Goal: Transaction & Acquisition: Purchase product/service

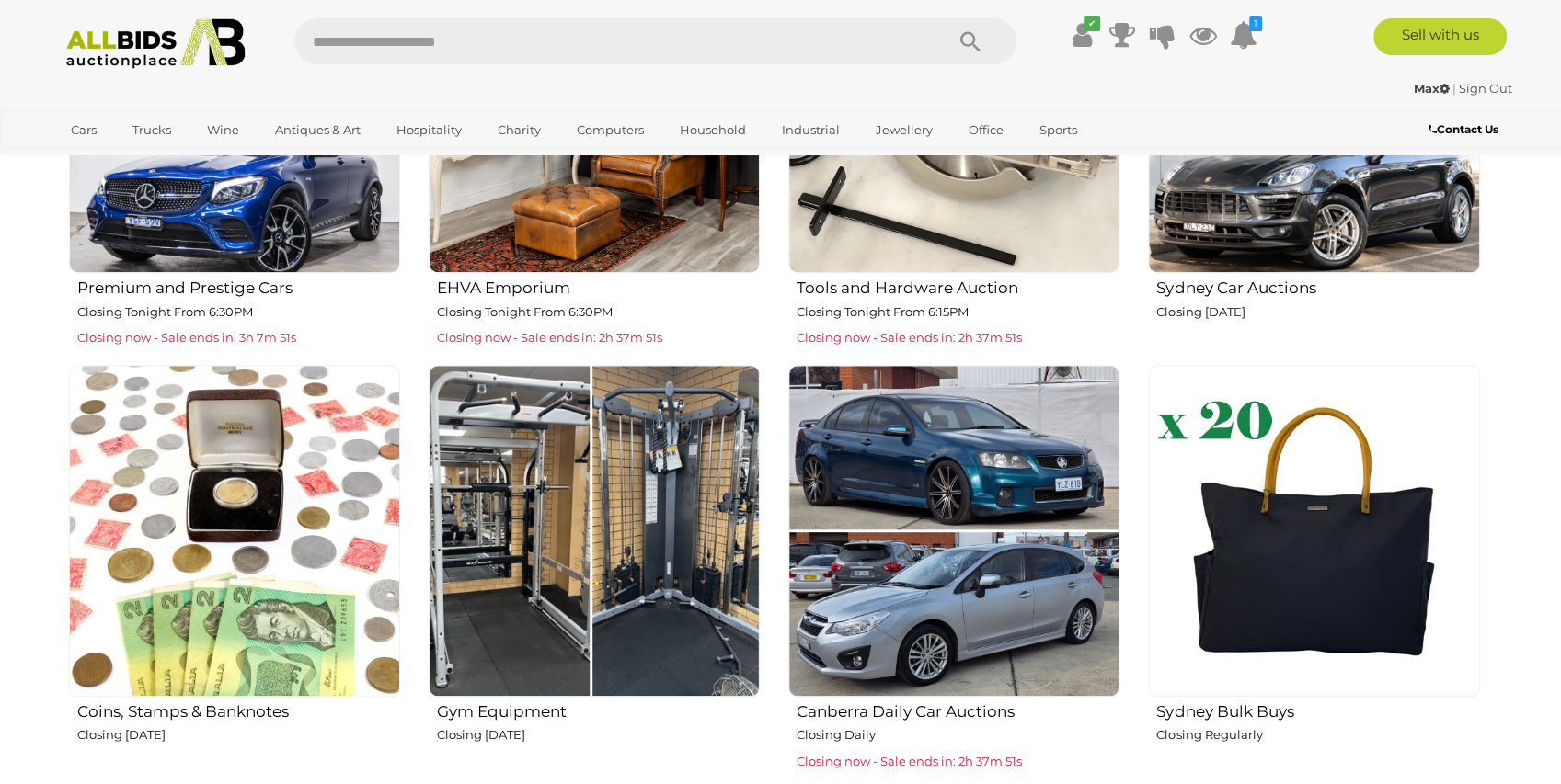
scroll to position [980, 0]
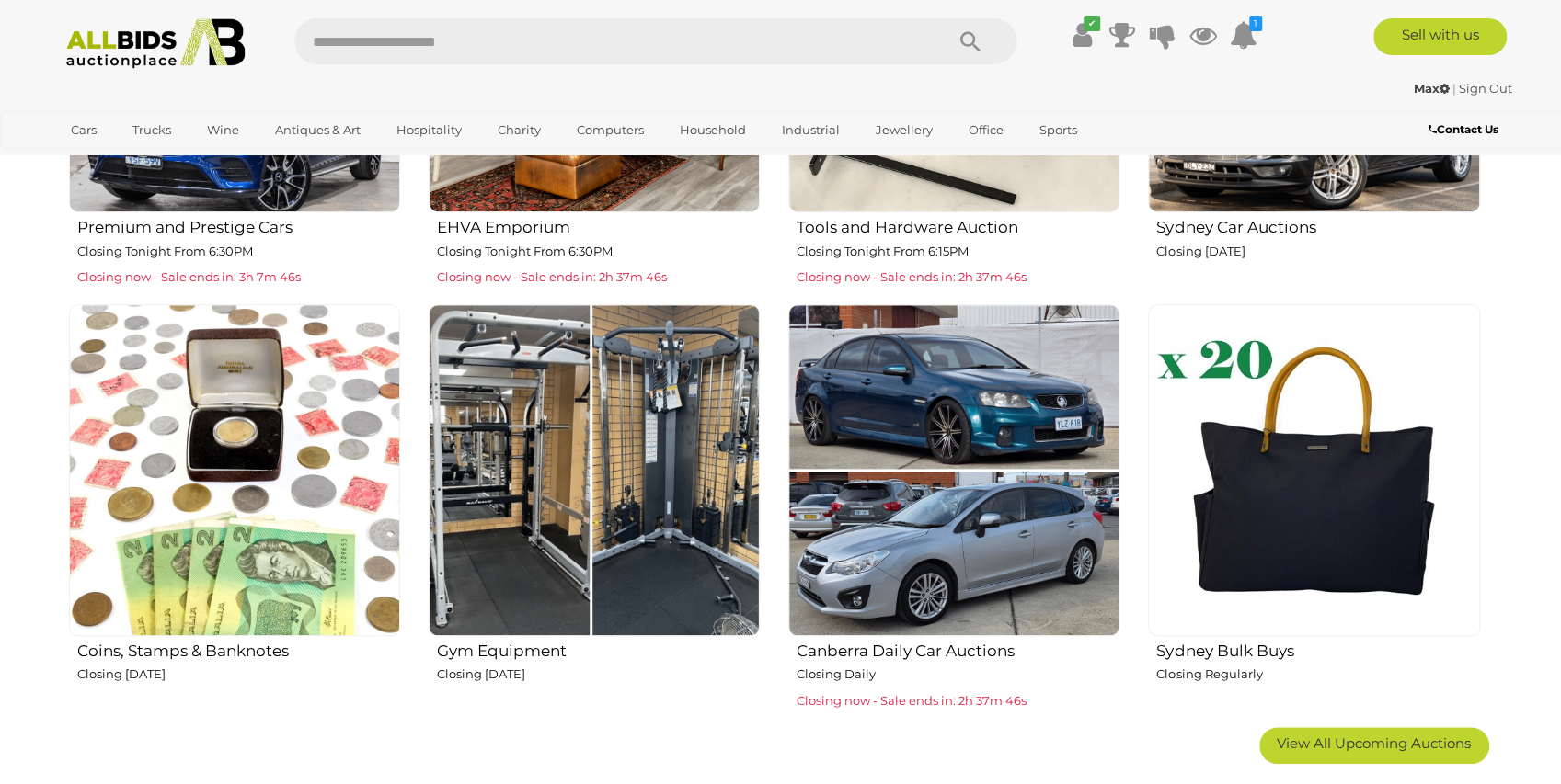
click at [653, 467] on img at bounding box center [594, 469] width 331 height 331
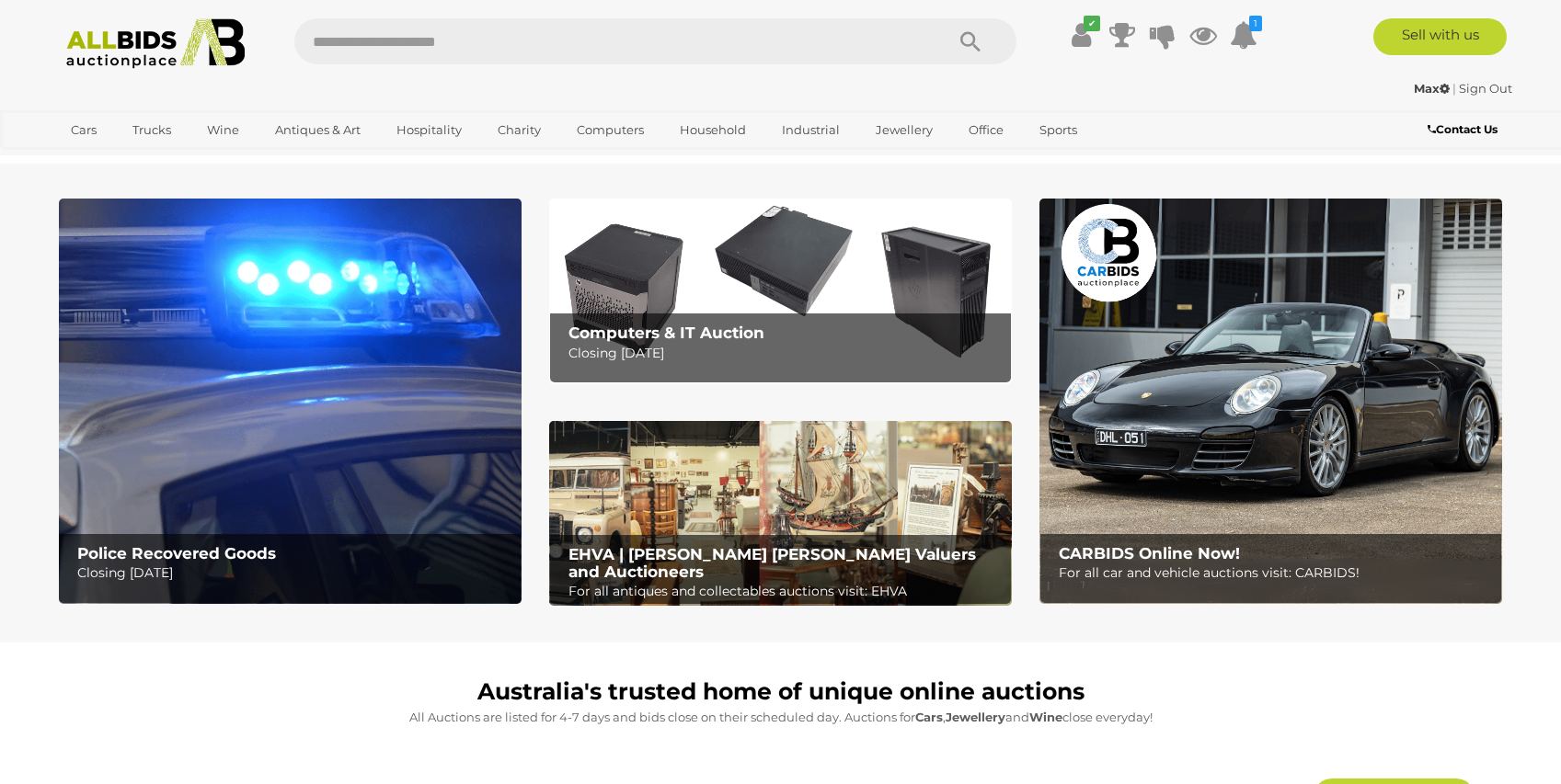
scroll to position [980, 0]
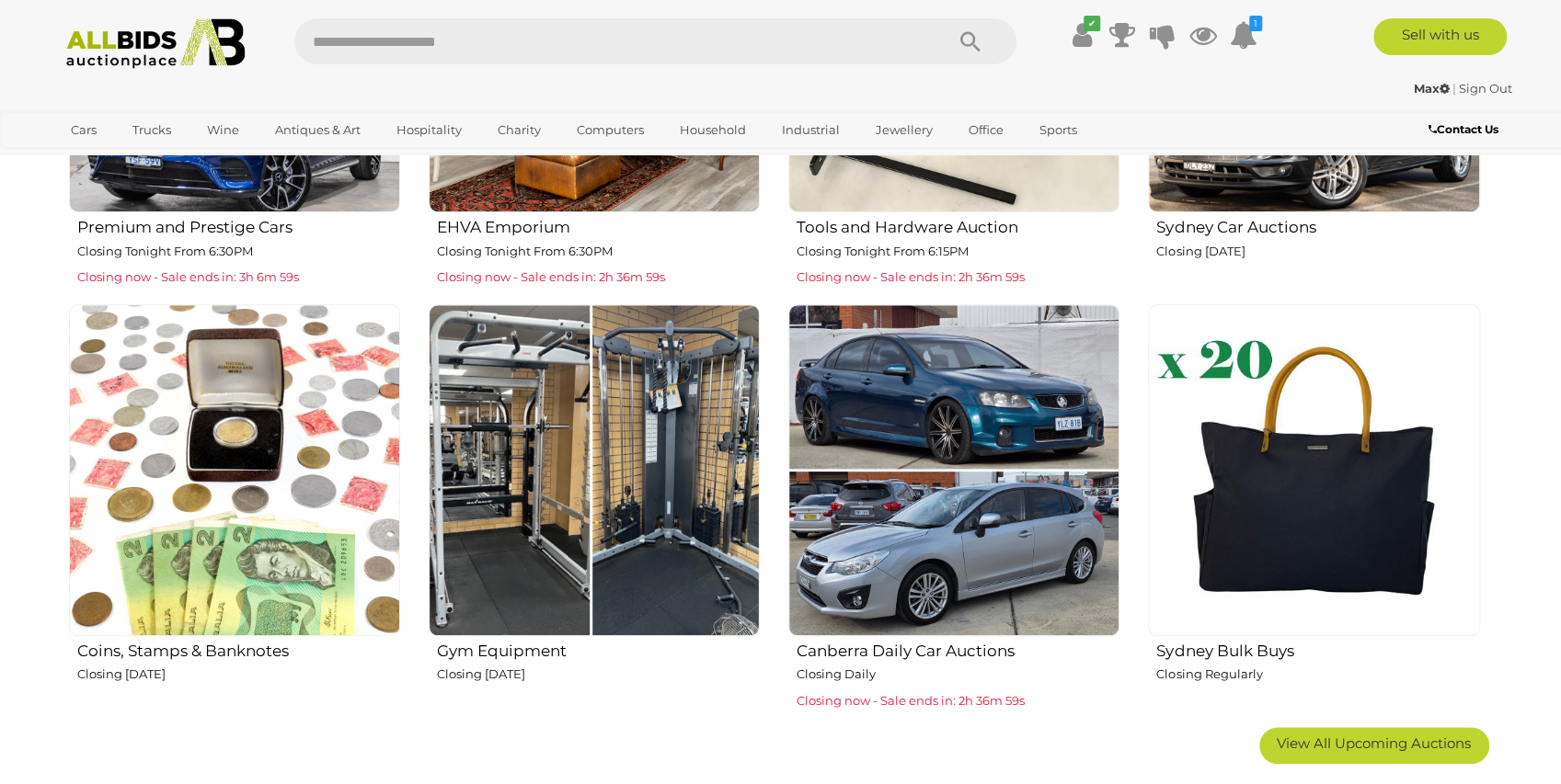
click at [1312, 458] on img at bounding box center [1313, 469] width 331 height 331
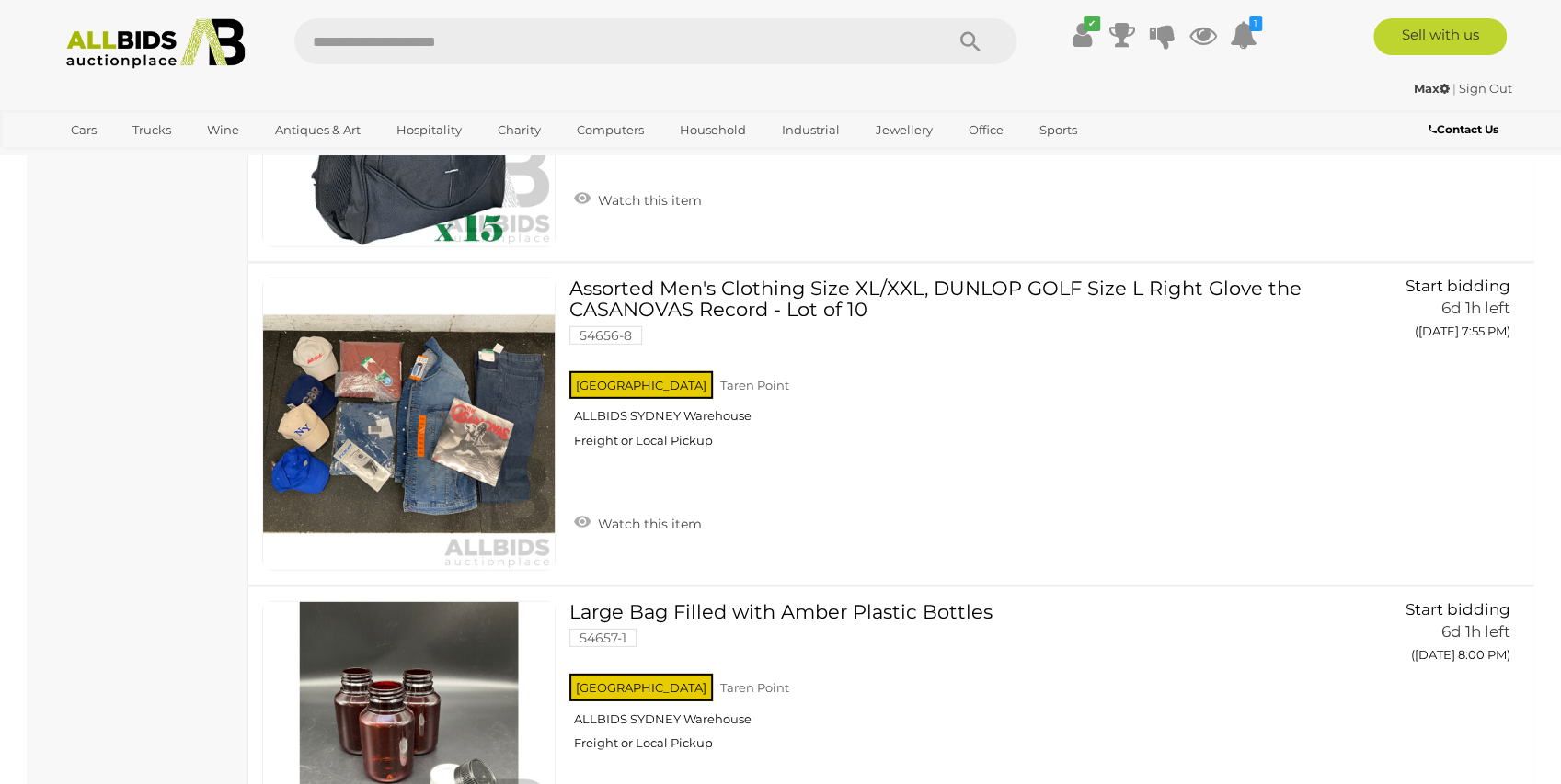
scroll to position [8090, 0]
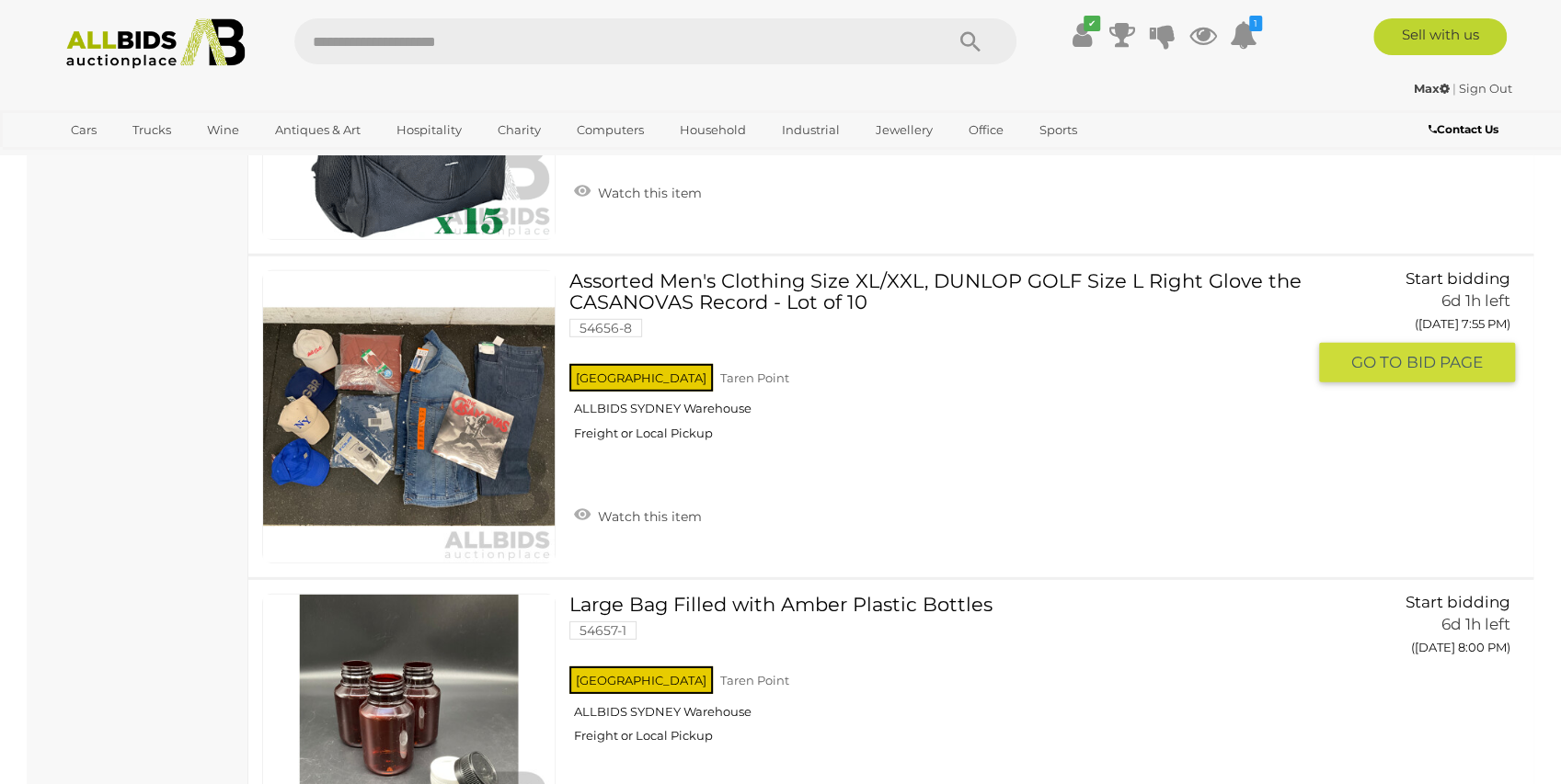
click at [454, 393] on img at bounding box center [408, 416] width 291 height 291
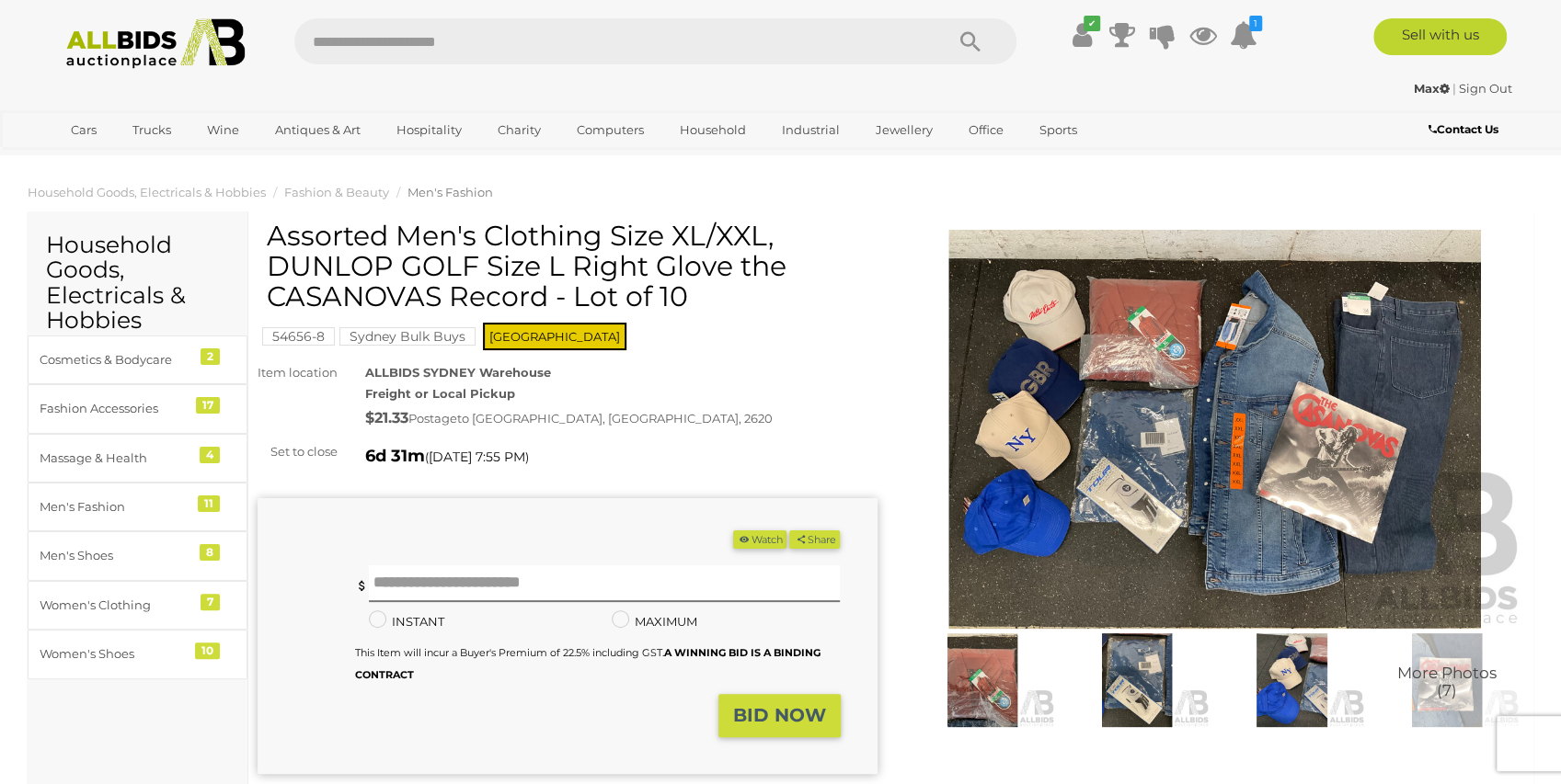
click at [1265, 419] on img at bounding box center [1215, 429] width 620 height 399
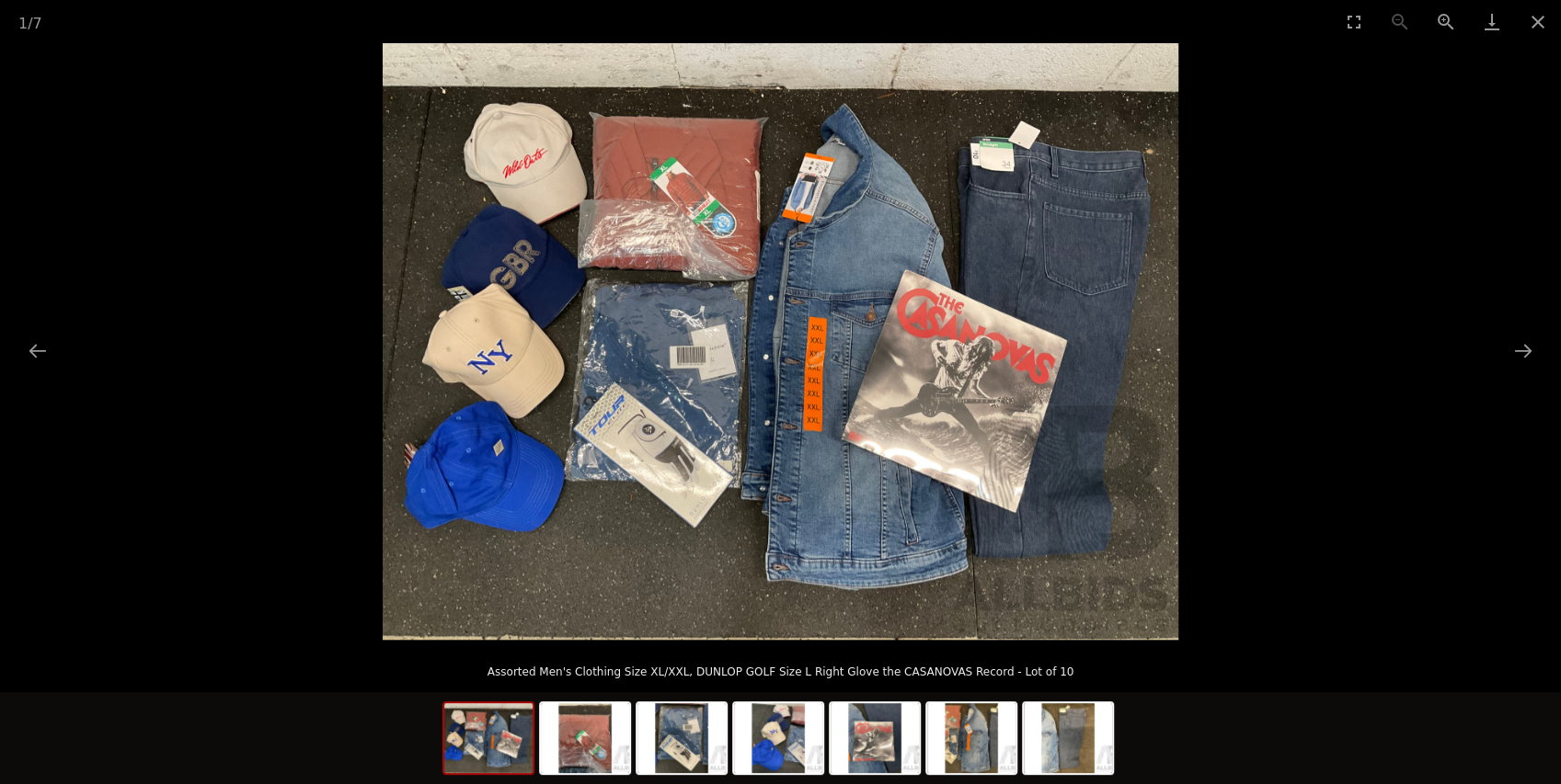
scroll to position [122, 0]
click at [1072, 737] on img at bounding box center [1068, 738] width 89 height 70
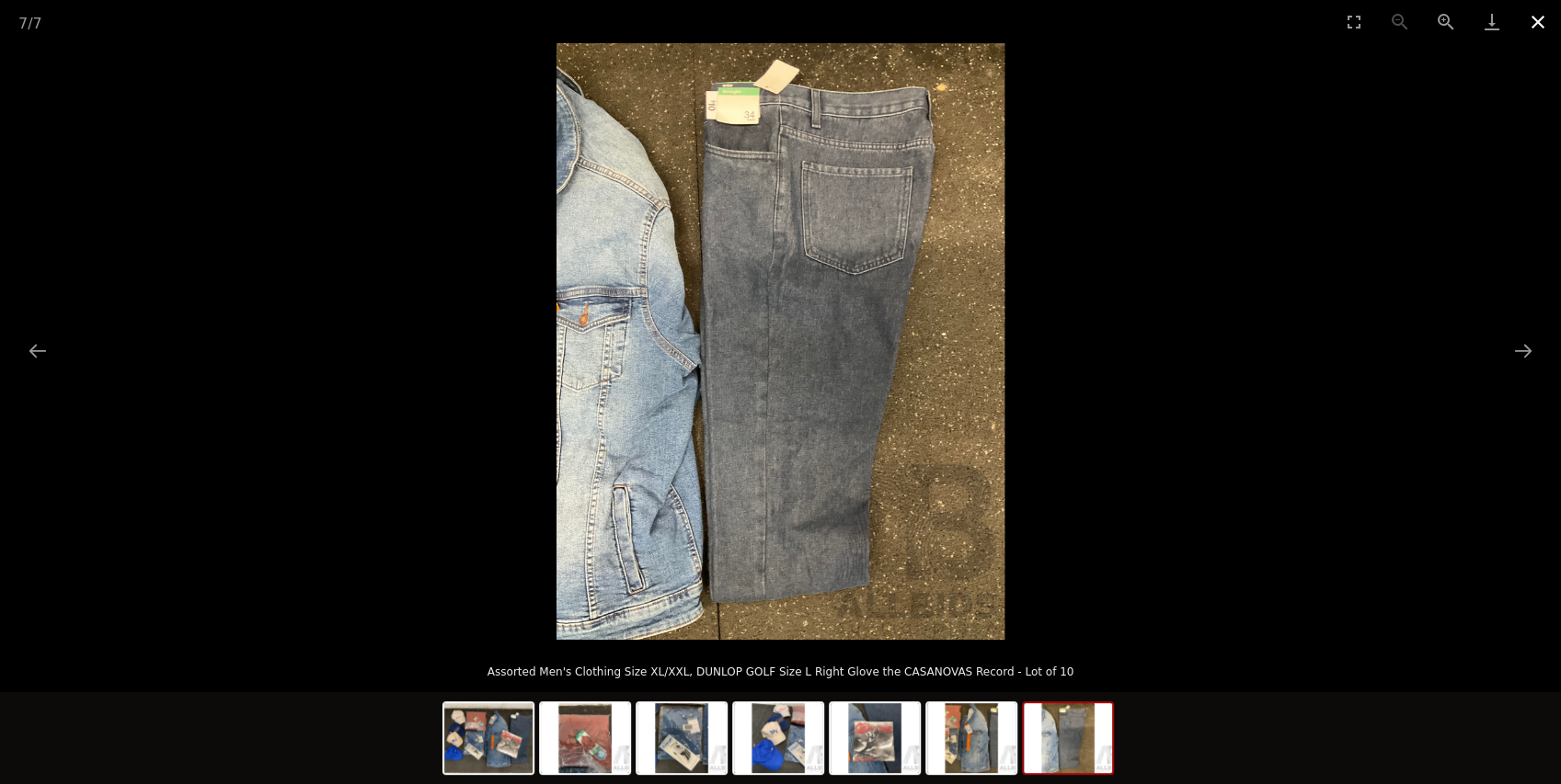
click at [1546, 20] on button "Close gallery" at bounding box center [1537, 22] width 46 height 43
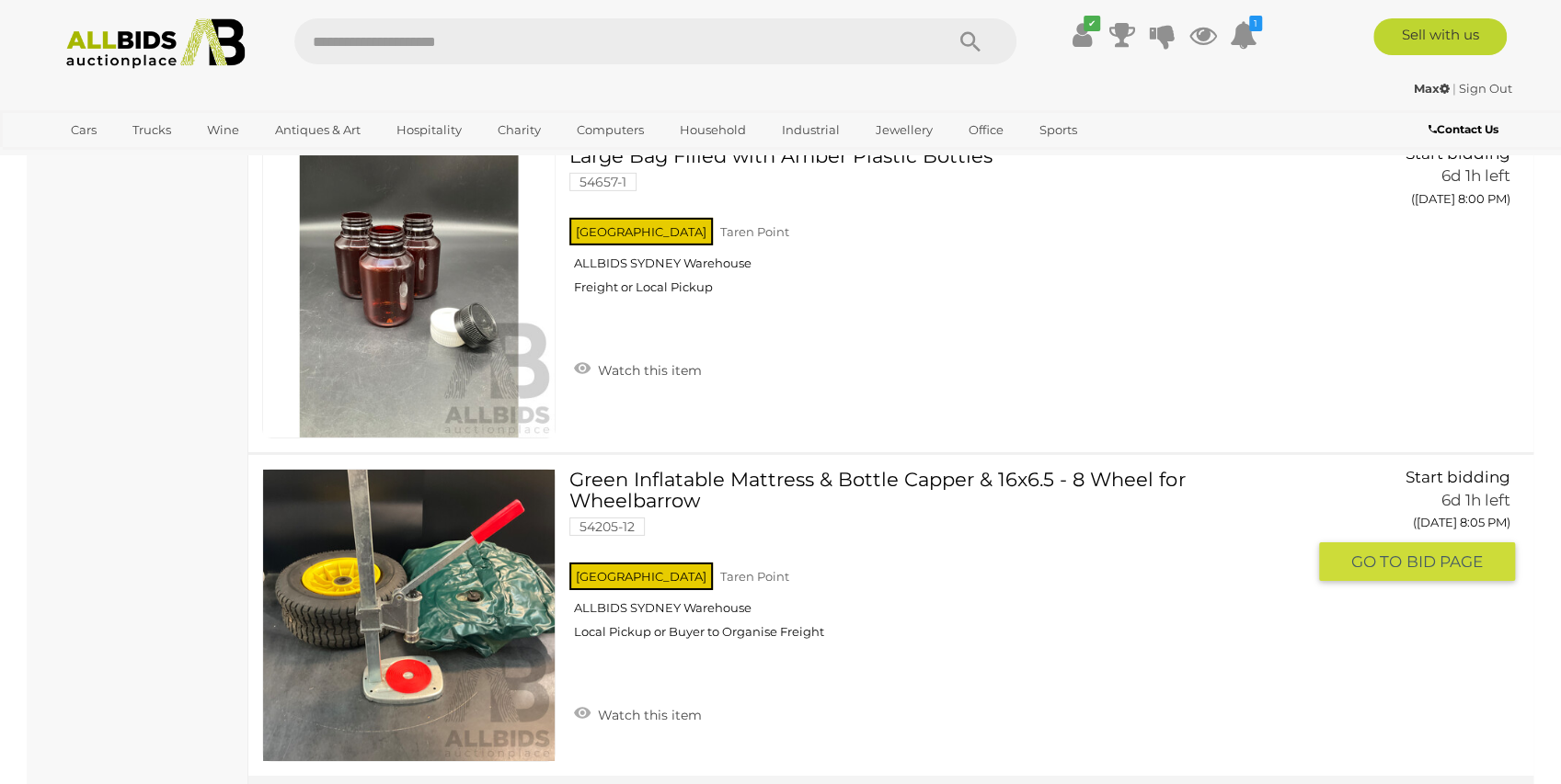
scroll to position [8485, 0]
